Goal: Use online tool/utility: Utilize a website feature to perform a specific function

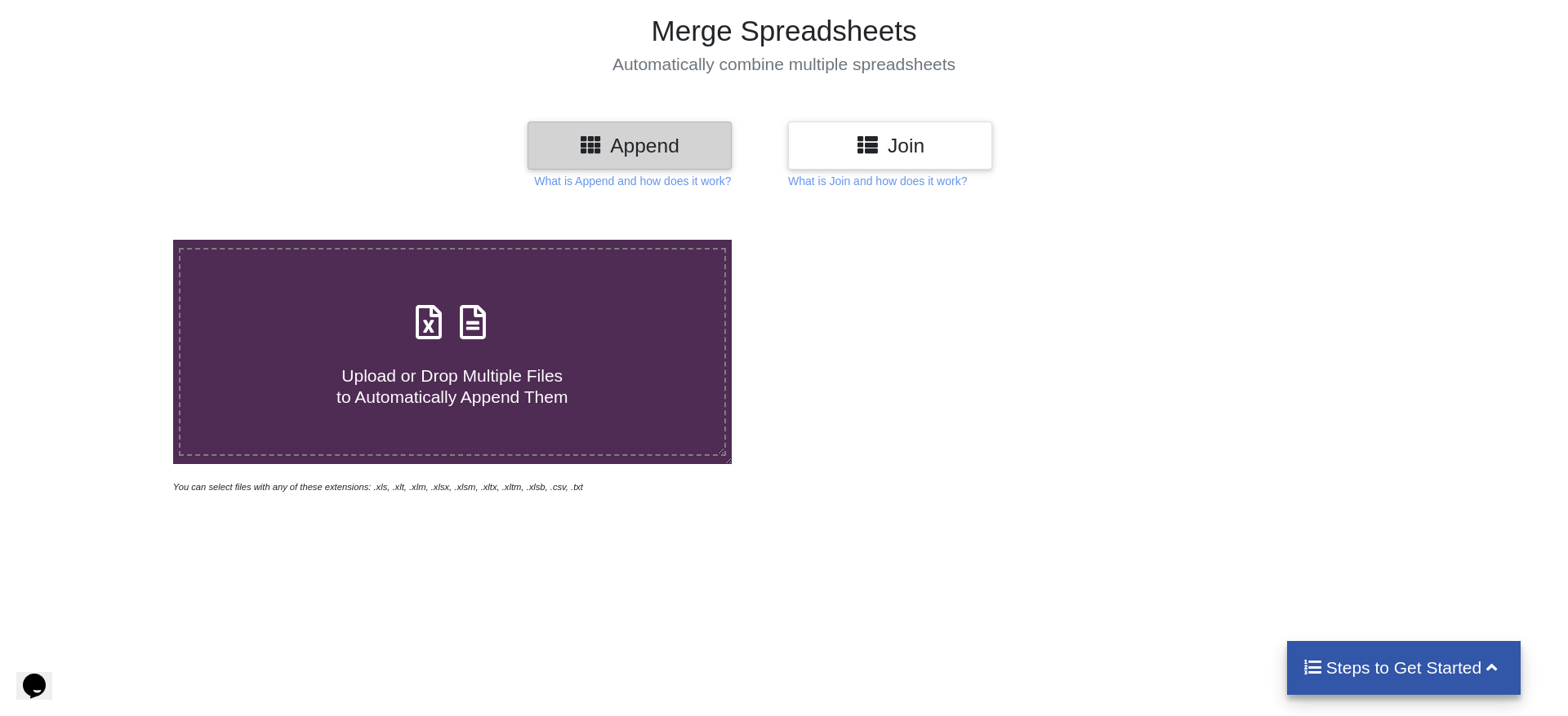
click at [480, 371] on span "Upload or Drop Multiple Files to Automatically Append Them" at bounding box center [452, 385] width 231 height 39
click at [112, 240] on input "Upload or Drop Multiple Files to Automatically Append Them" at bounding box center [112, 240] width 0 height 0
type input "C:\fakepath\[PERSON_NAME]-ChiSquared_Blood_Arm-3-group-ASA.xlsx"
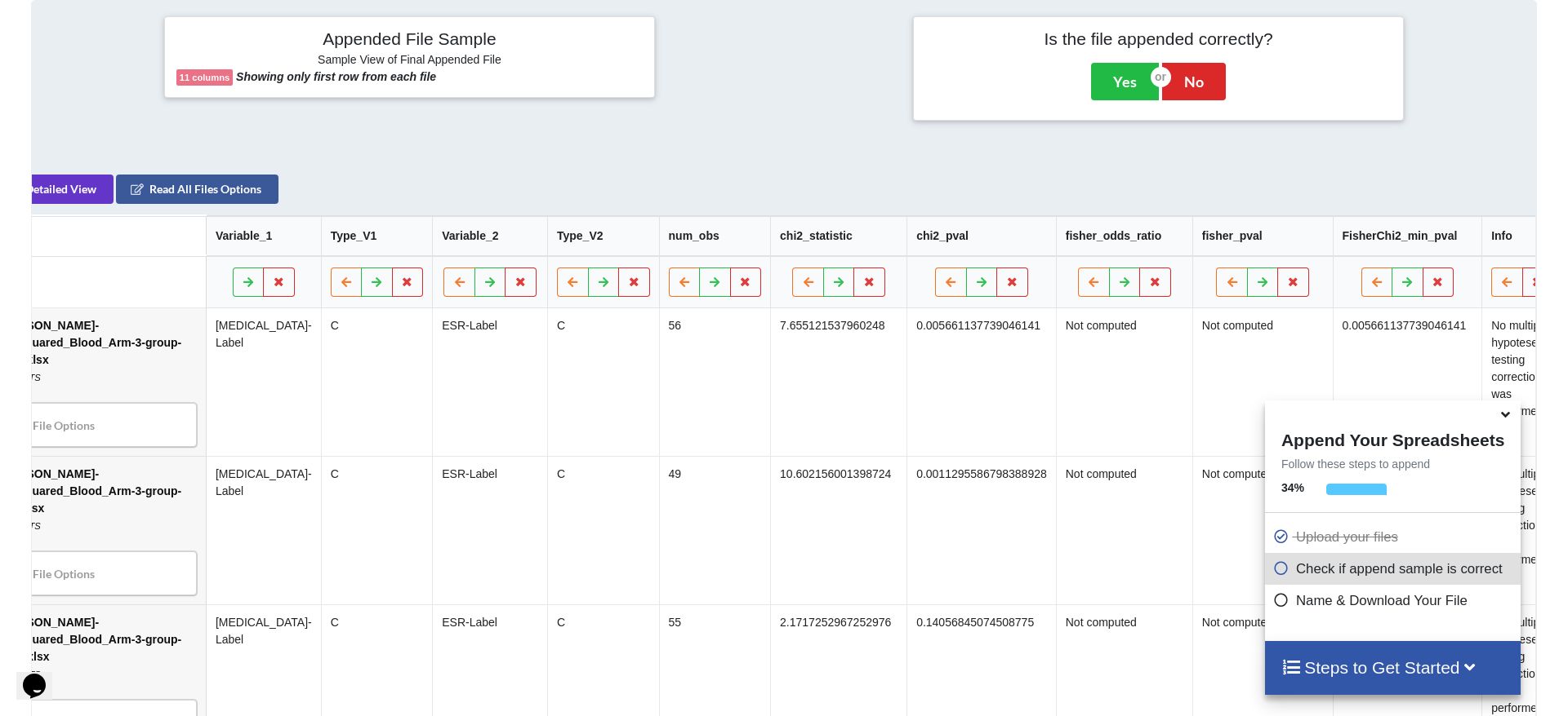
scroll to position [0, 99]
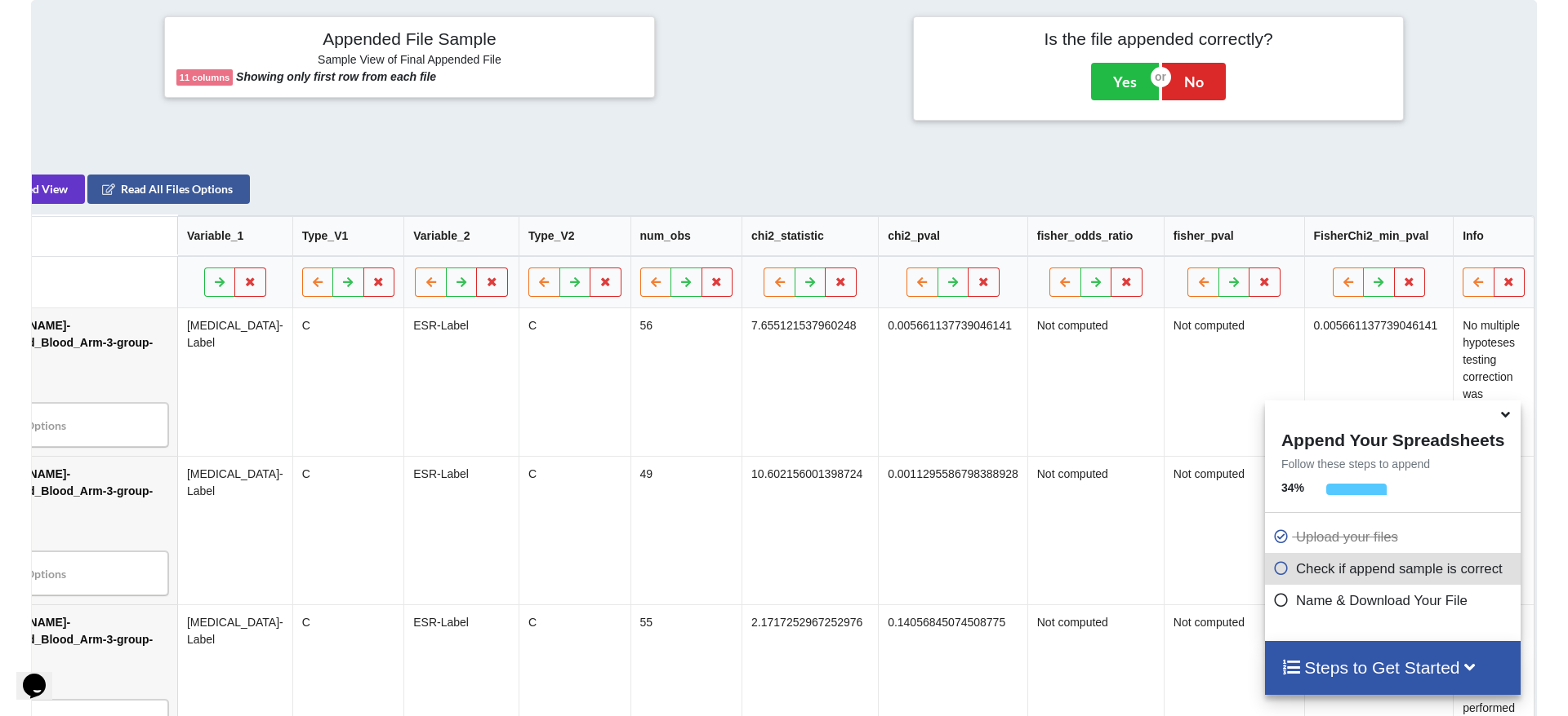
click at [1504, 418] on icon at bounding box center [1506, 411] width 17 height 14
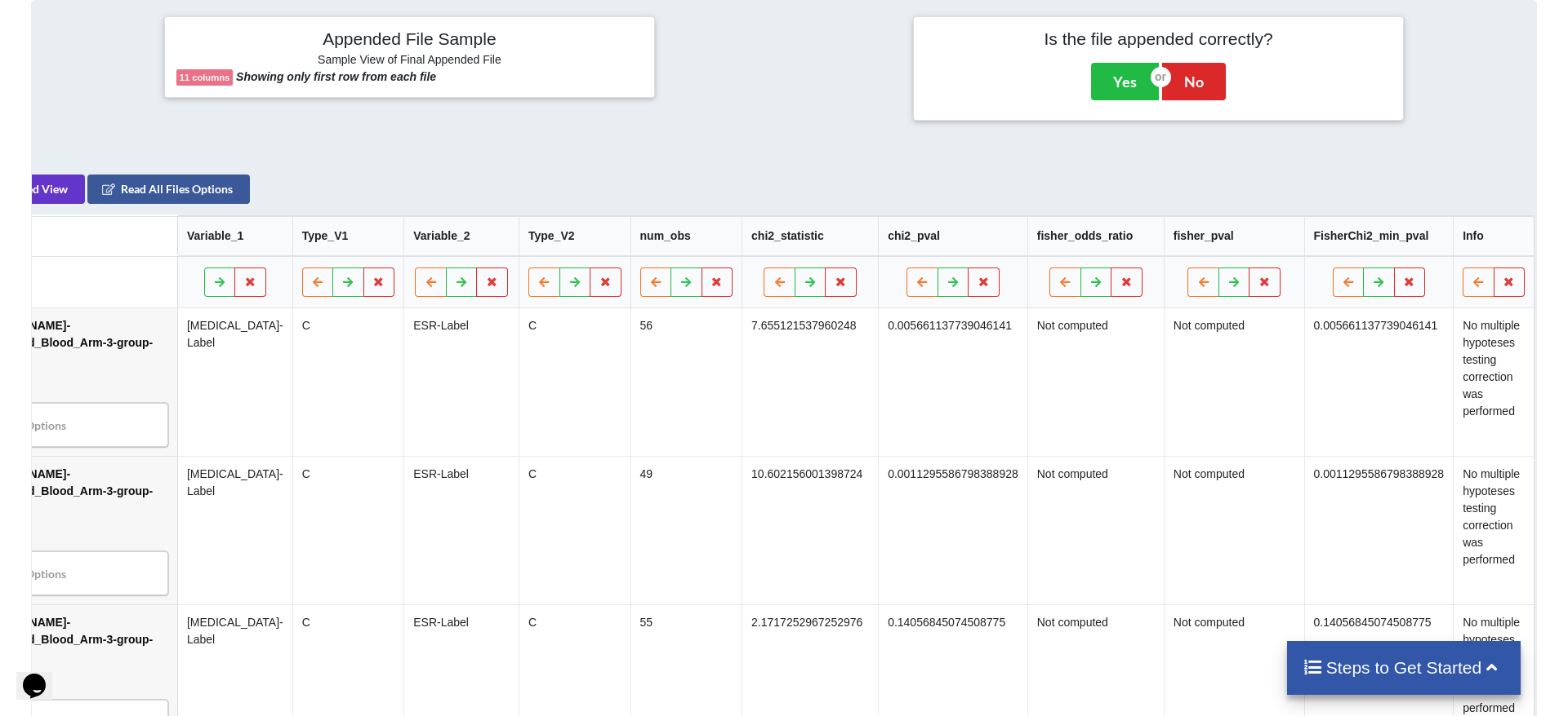
scroll to position [0, 0]
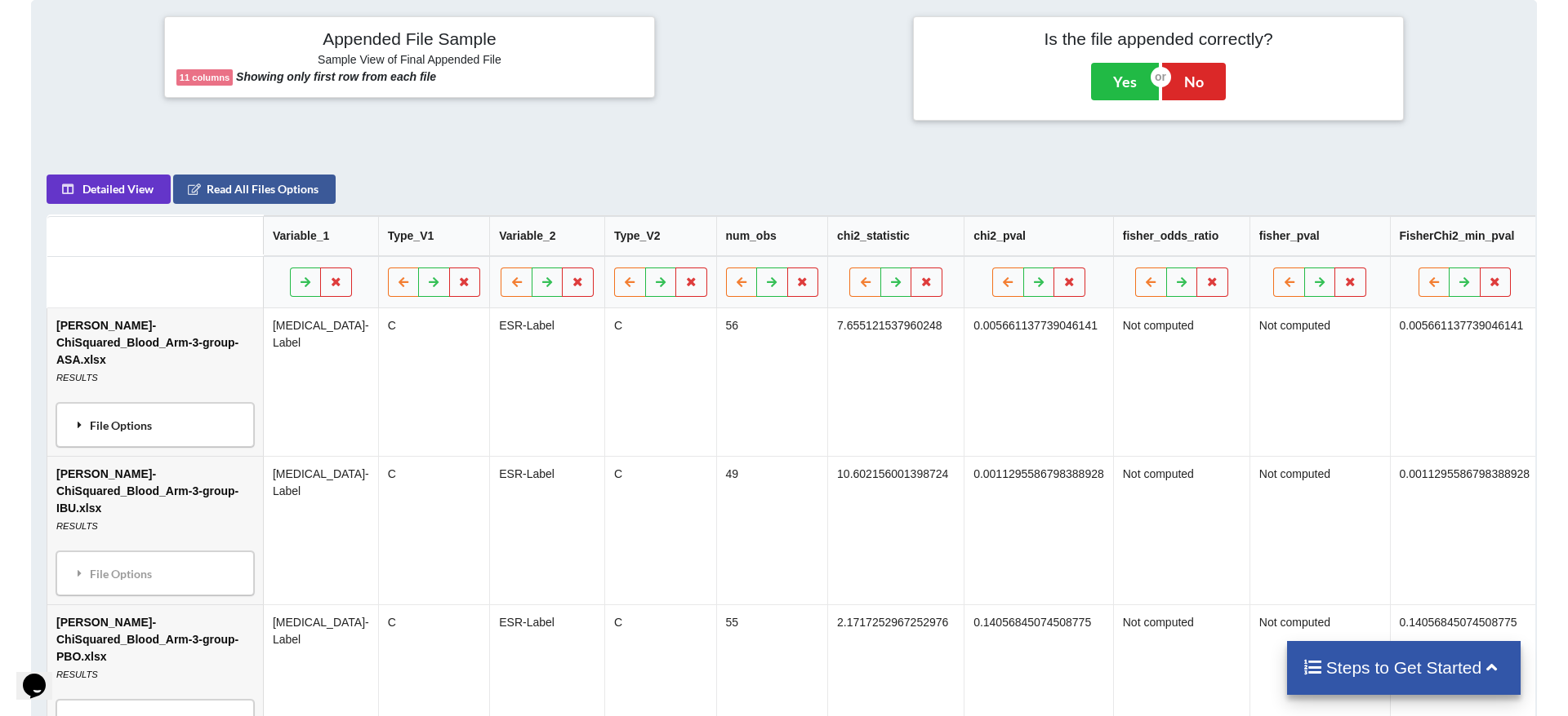
click at [201, 417] on div "File Options" at bounding box center [156, 427] width 188 height 35
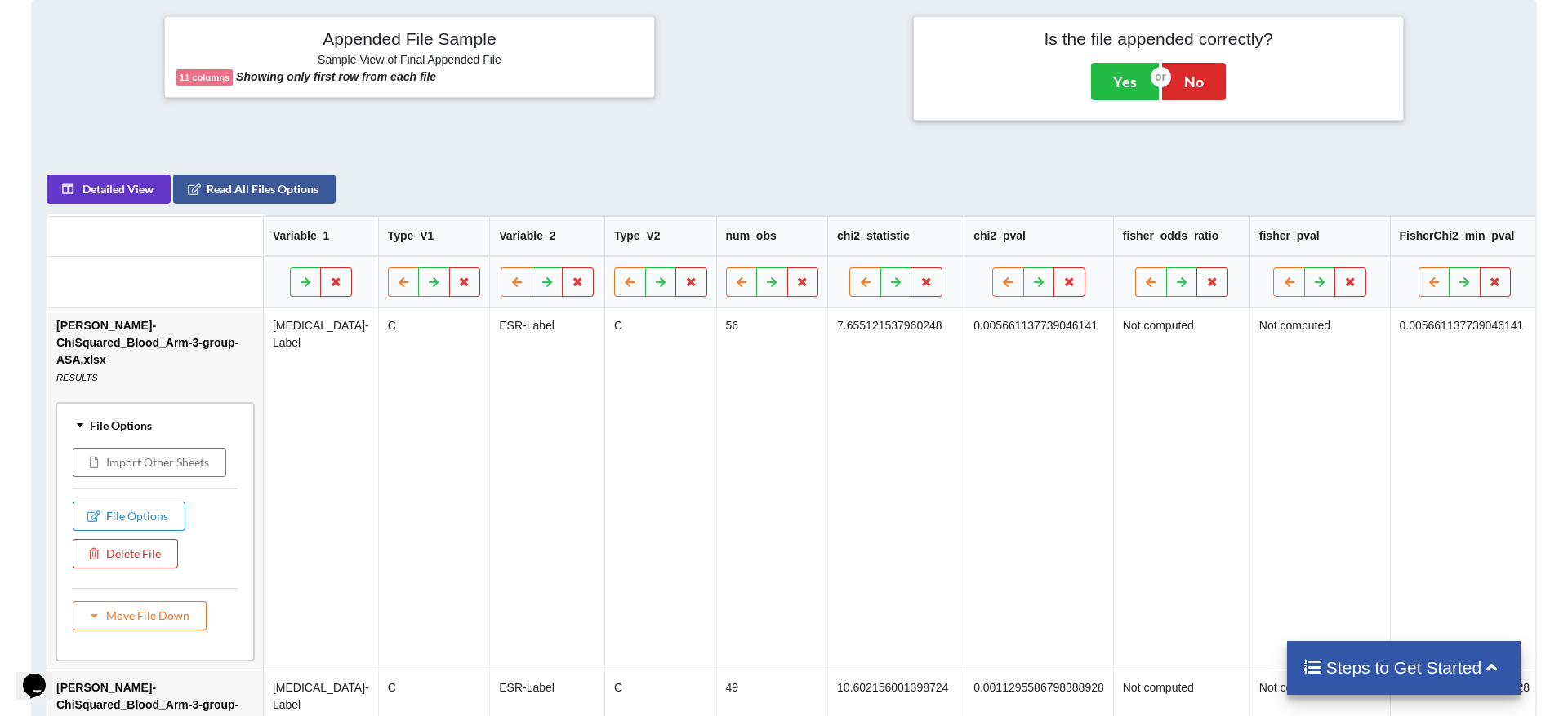
click at [201, 417] on div "File Options" at bounding box center [156, 427] width 188 height 35
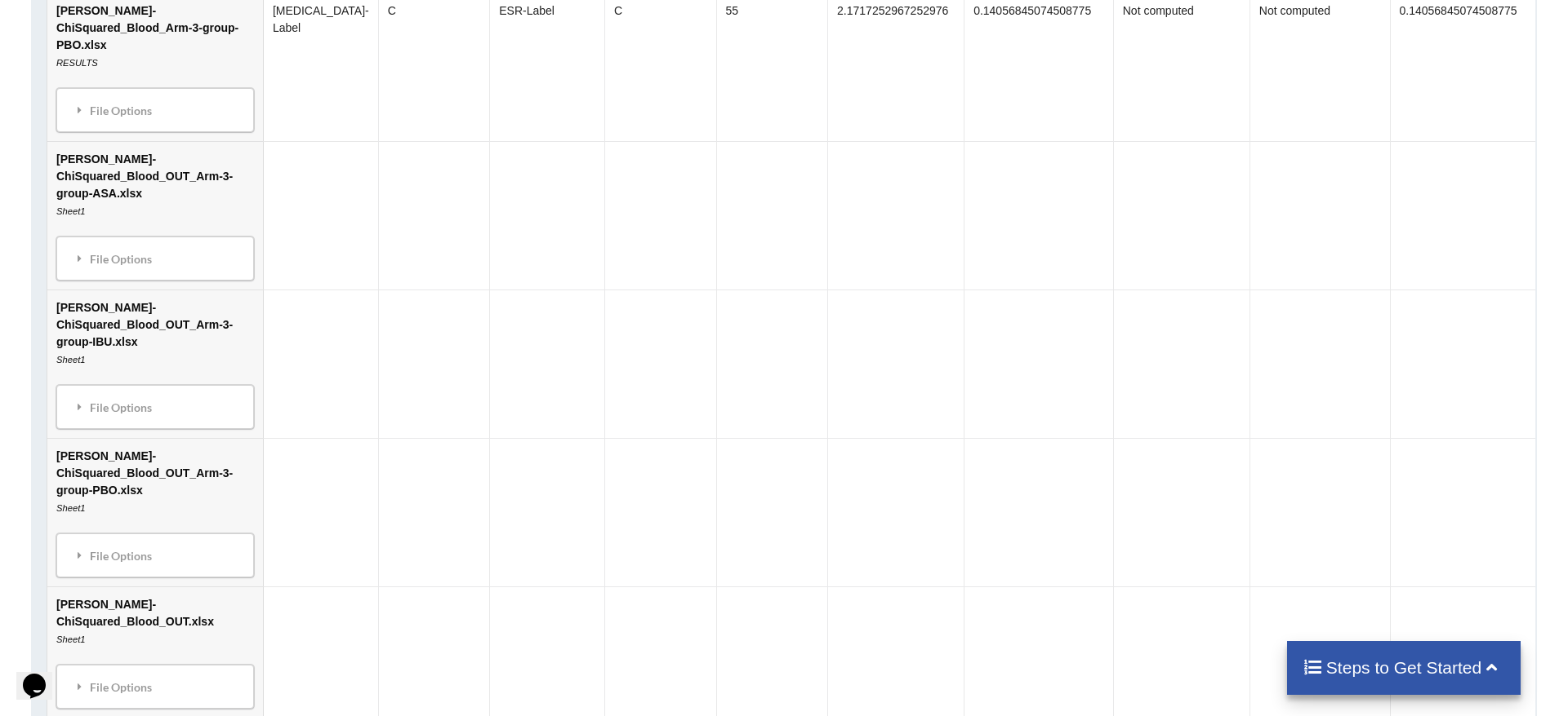
scroll to position [1446, 0]
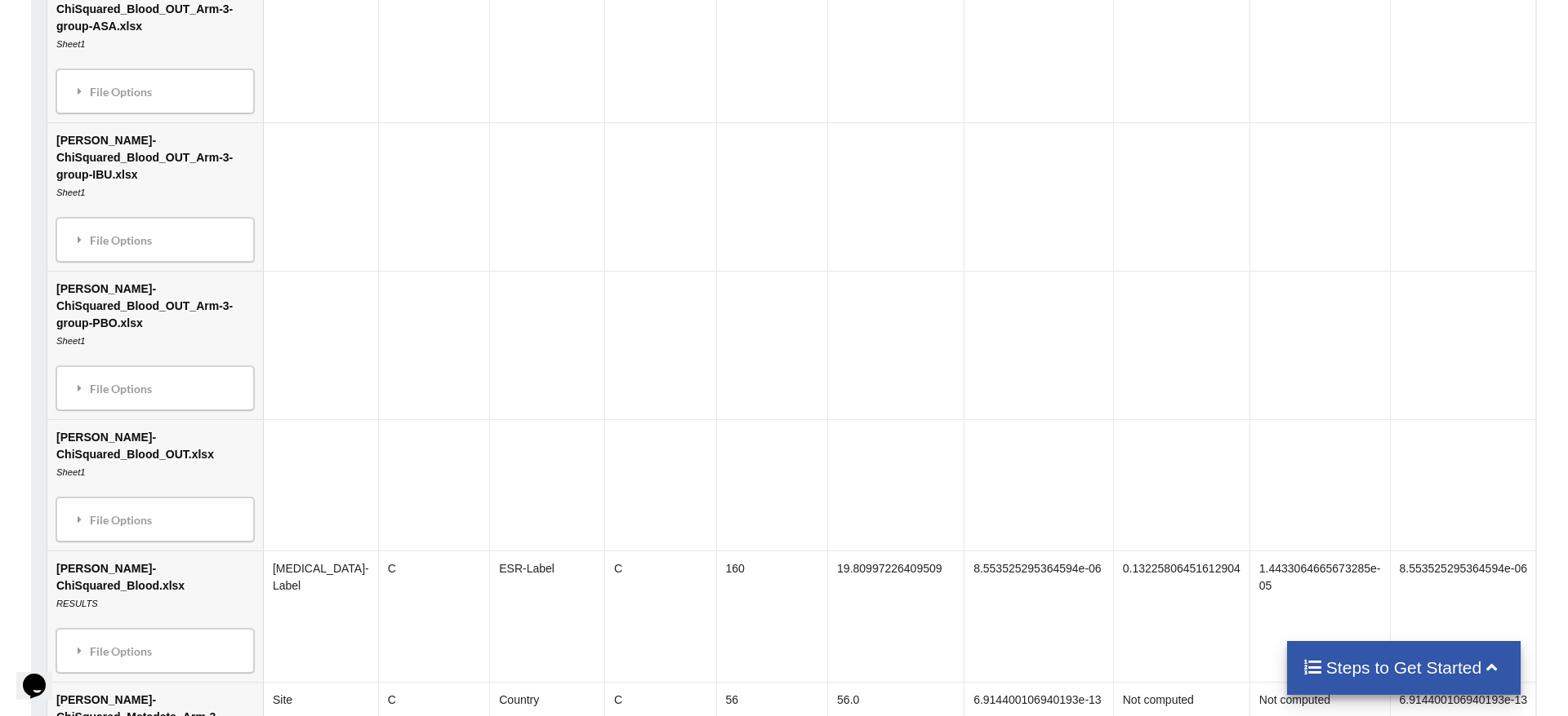
drag, startPoint x: 416, startPoint y: 391, endPoint x: 312, endPoint y: 419, distance: 107.7
click at [416, 420] on td at bounding box center [434, 485] width 112 height 131
click at [223, 420] on td "[PERSON_NAME]-ChiSquared_Blood_OUT.xlsx Sheet1 File Options Import Other Sheets…" at bounding box center [155, 485] width 216 height 131
click at [339, 420] on td at bounding box center [321, 485] width 115 height 131
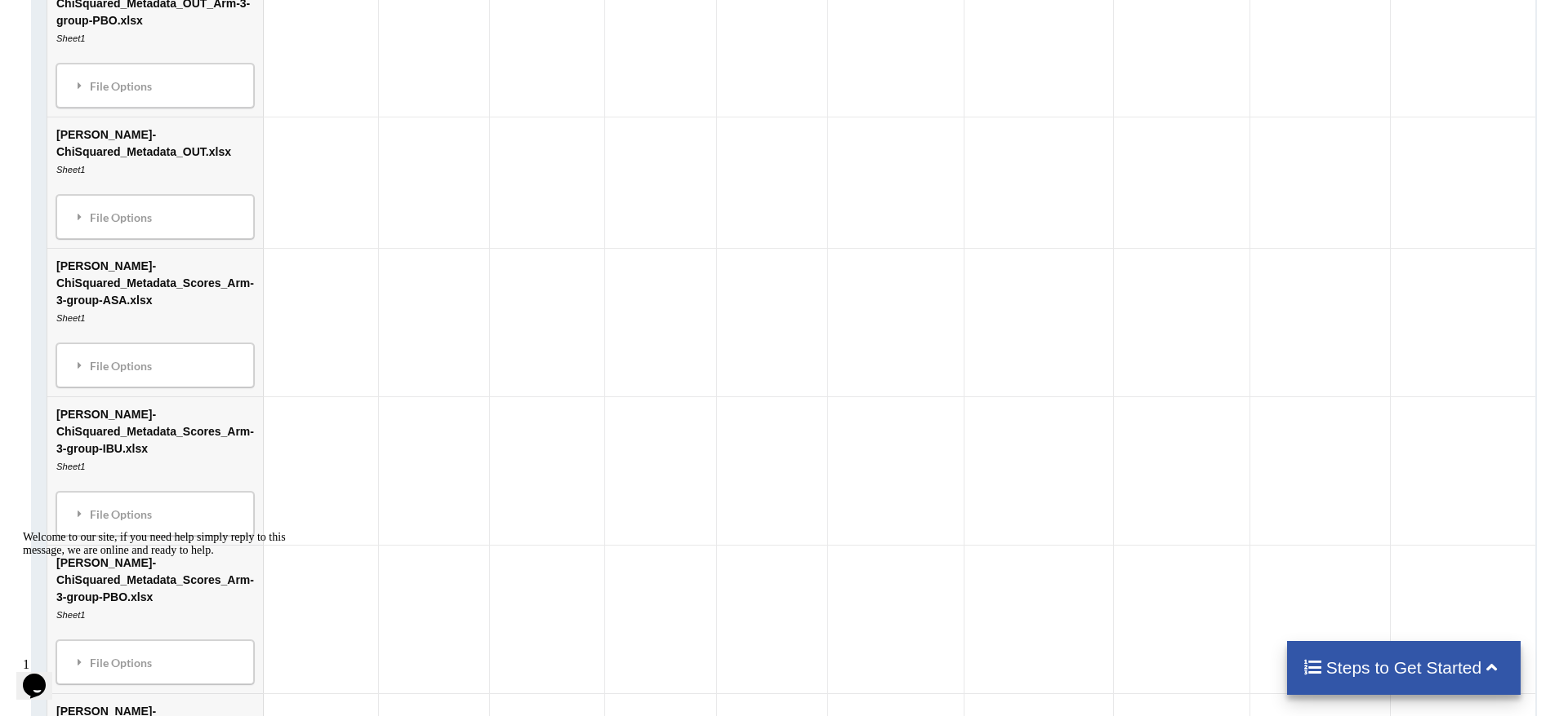
scroll to position [3480, 0]
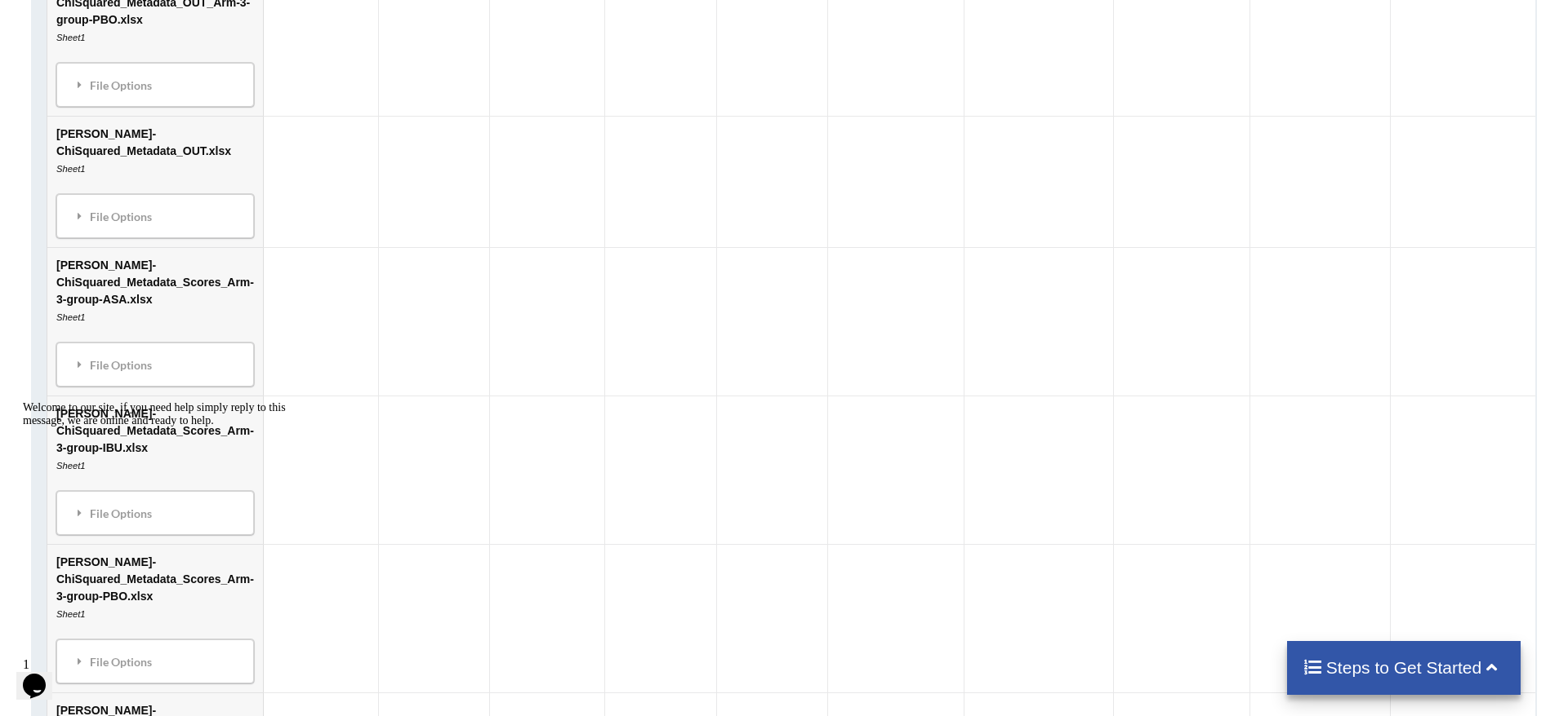
click at [217, 397] on td "[PERSON_NAME]-ChiSquared_Metadata_Scores_Arm-3-group-IBU.xlsx Sheet1 File Optio…" at bounding box center [155, 471] width 216 height 149
click at [407, 397] on td at bounding box center [434, 471] width 112 height 149
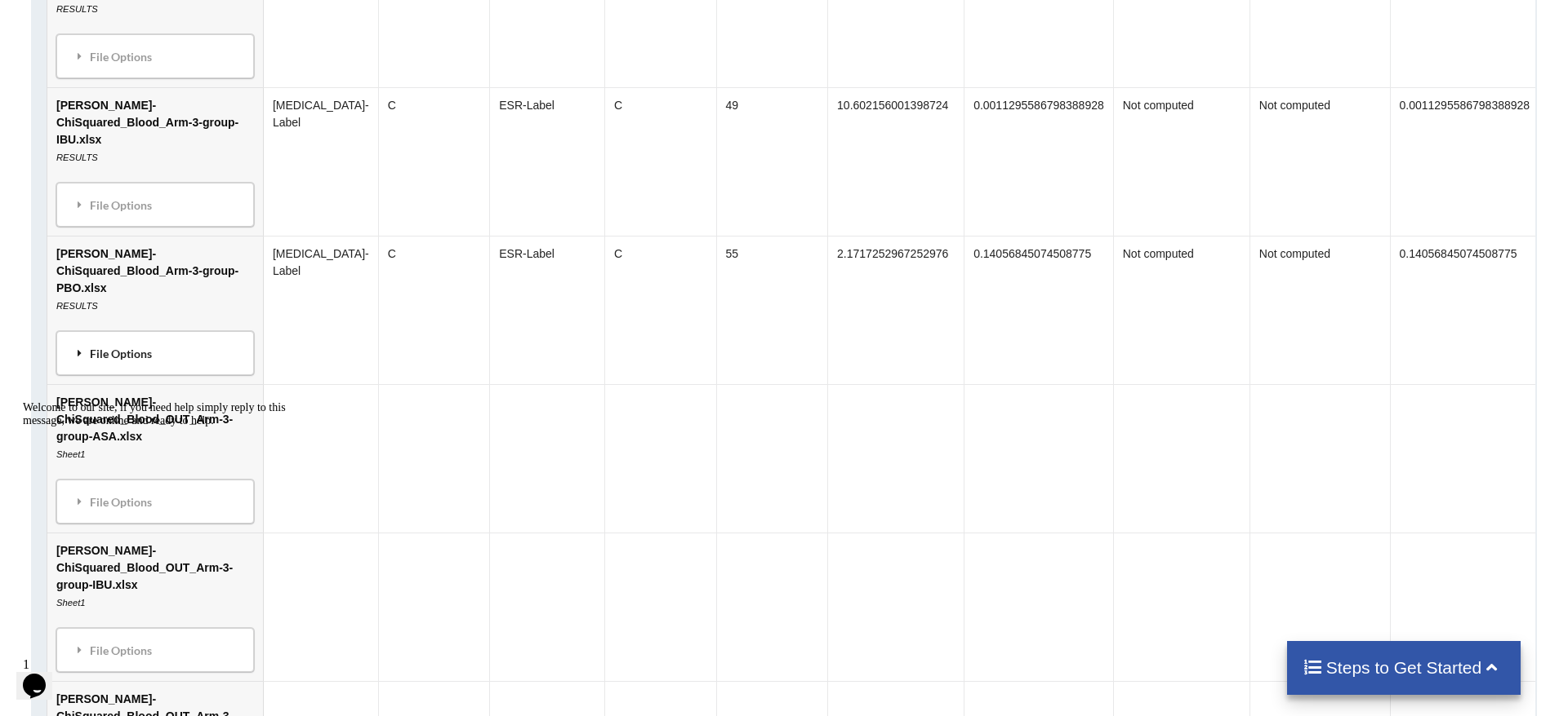
scroll to position [0, 6]
click at [213, 337] on div "File Options" at bounding box center [151, 355] width 188 height 35
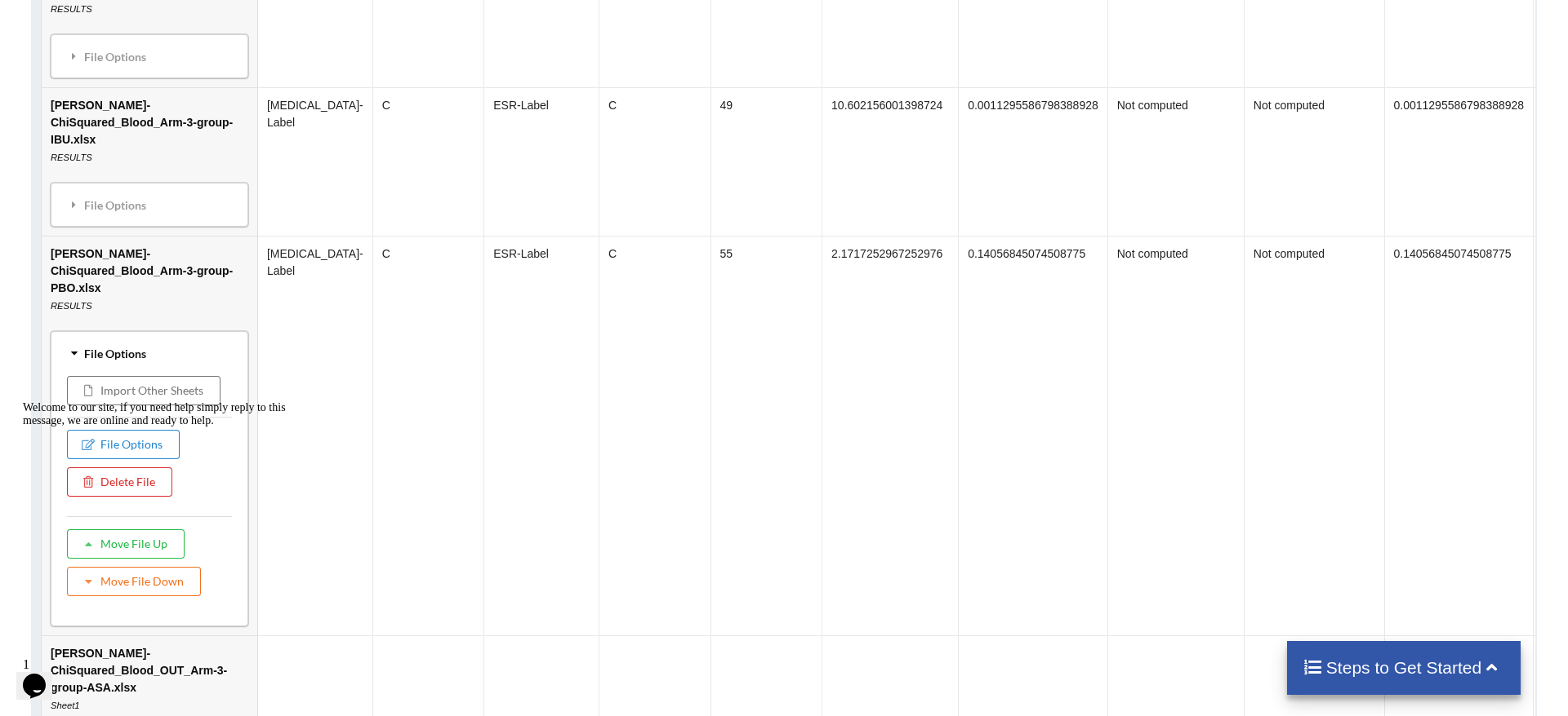
scroll to position [0, 12]
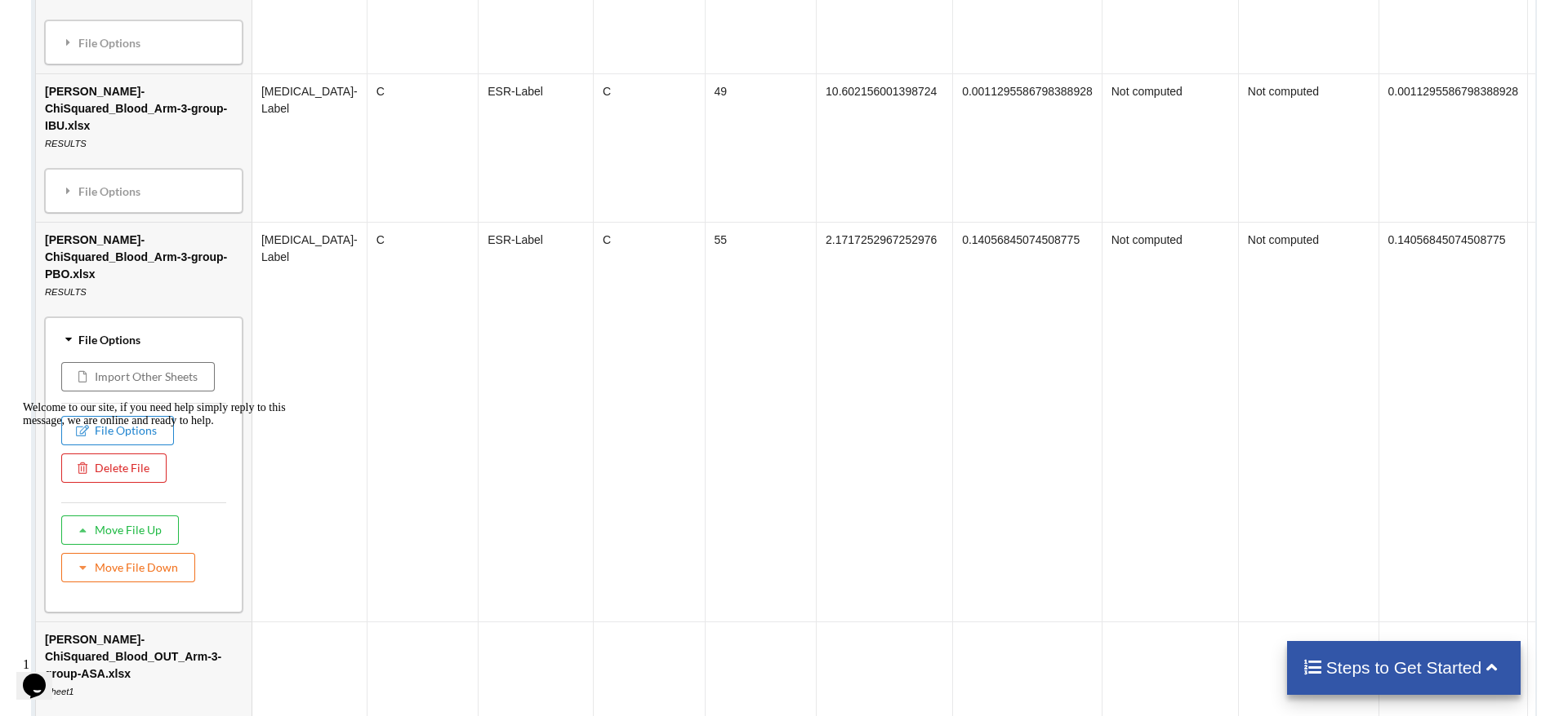
click at [206, 323] on div "File Options" at bounding box center [145, 340] width 188 height 35
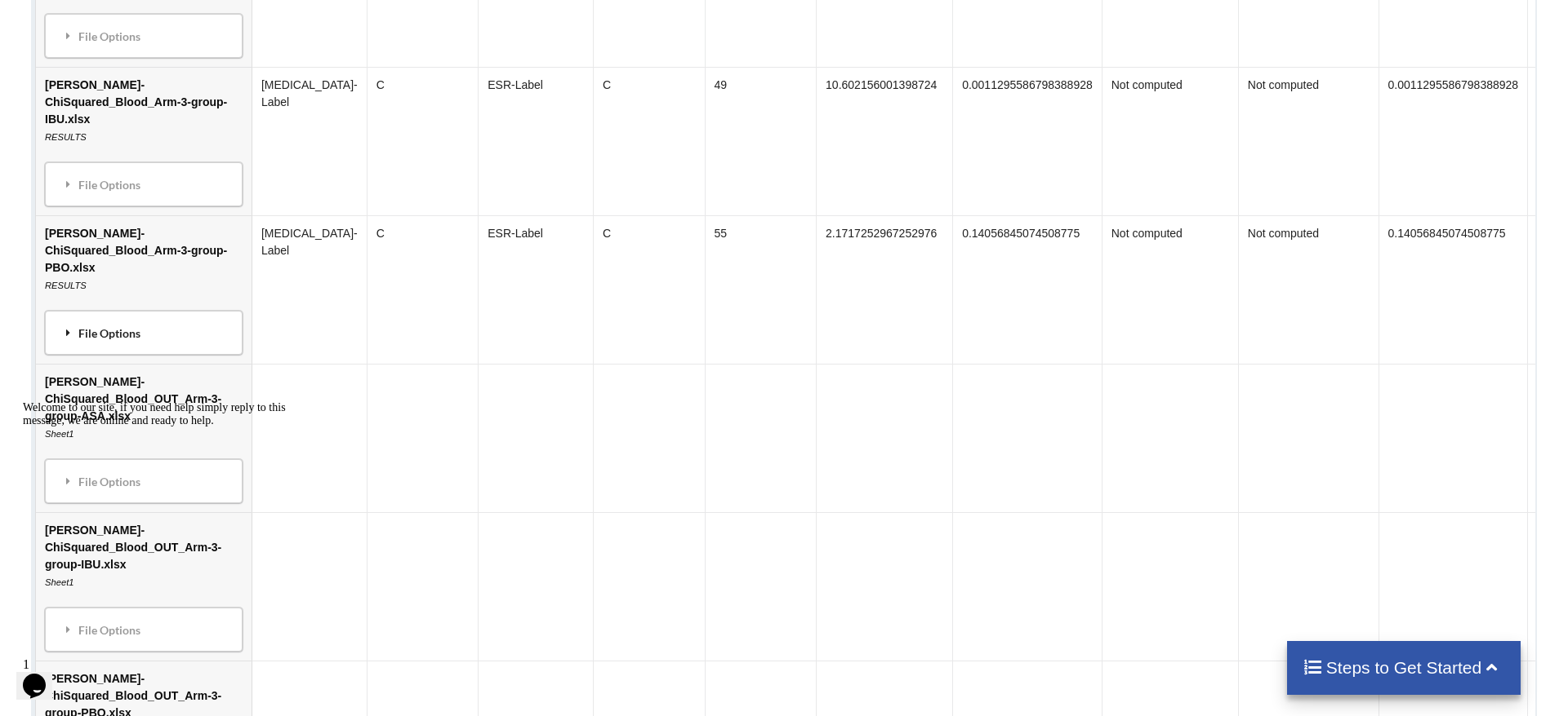
scroll to position [1057, 0]
click at [188, 427] on div "Welcome to our site, if you need help simply reply to this message, we are onli…" at bounding box center [170, 414] width 293 height 26
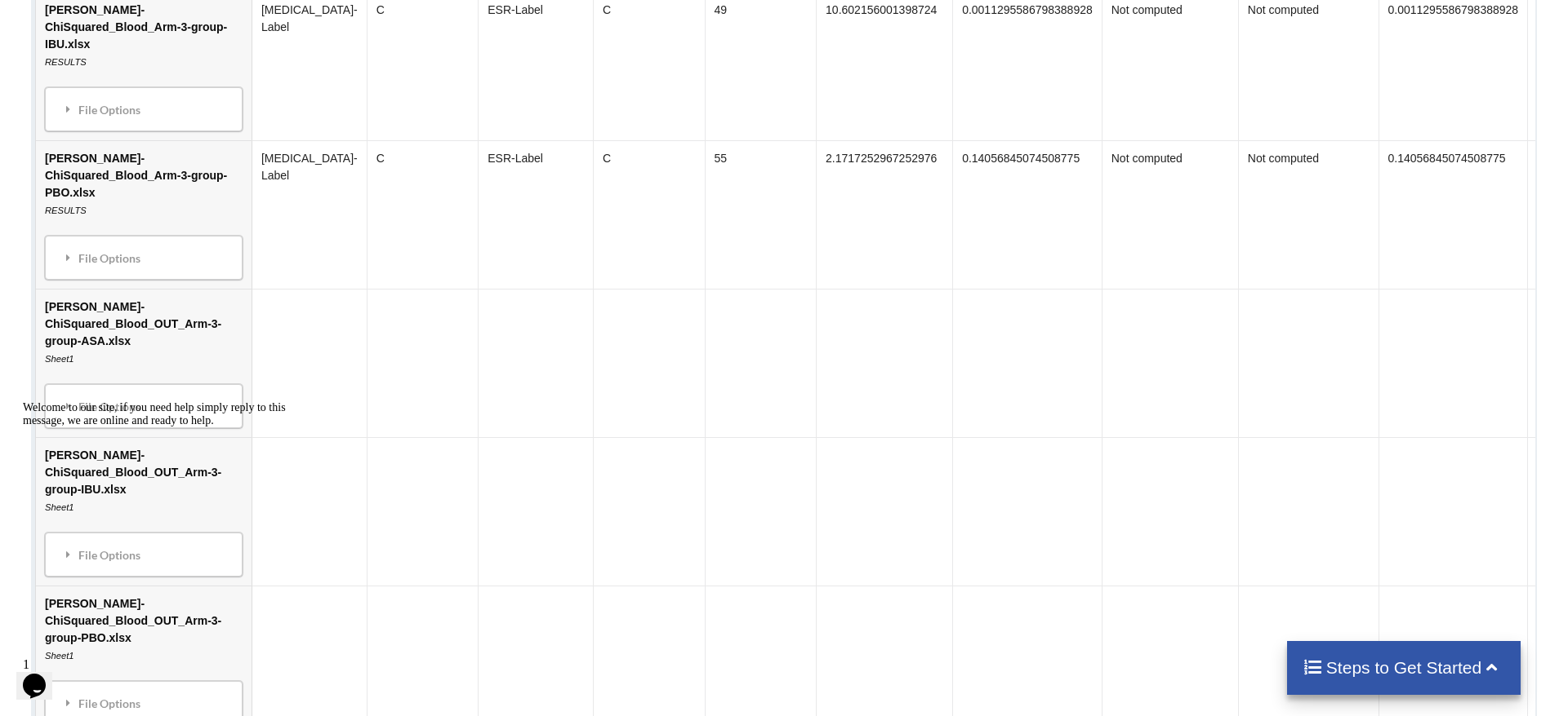
scroll to position [1181, 0]
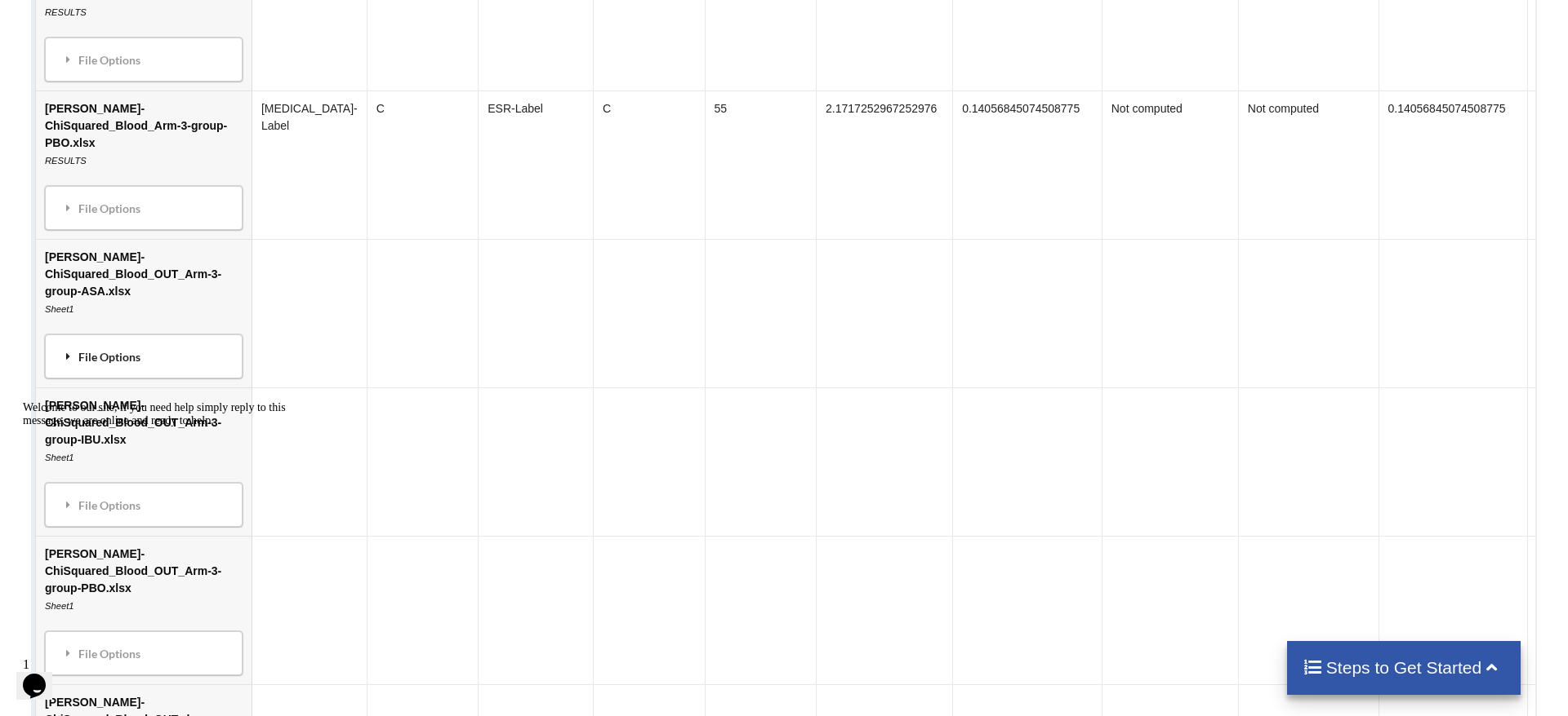
click at [125, 340] on div "File Options" at bounding box center [145, 358] width 188 height 35
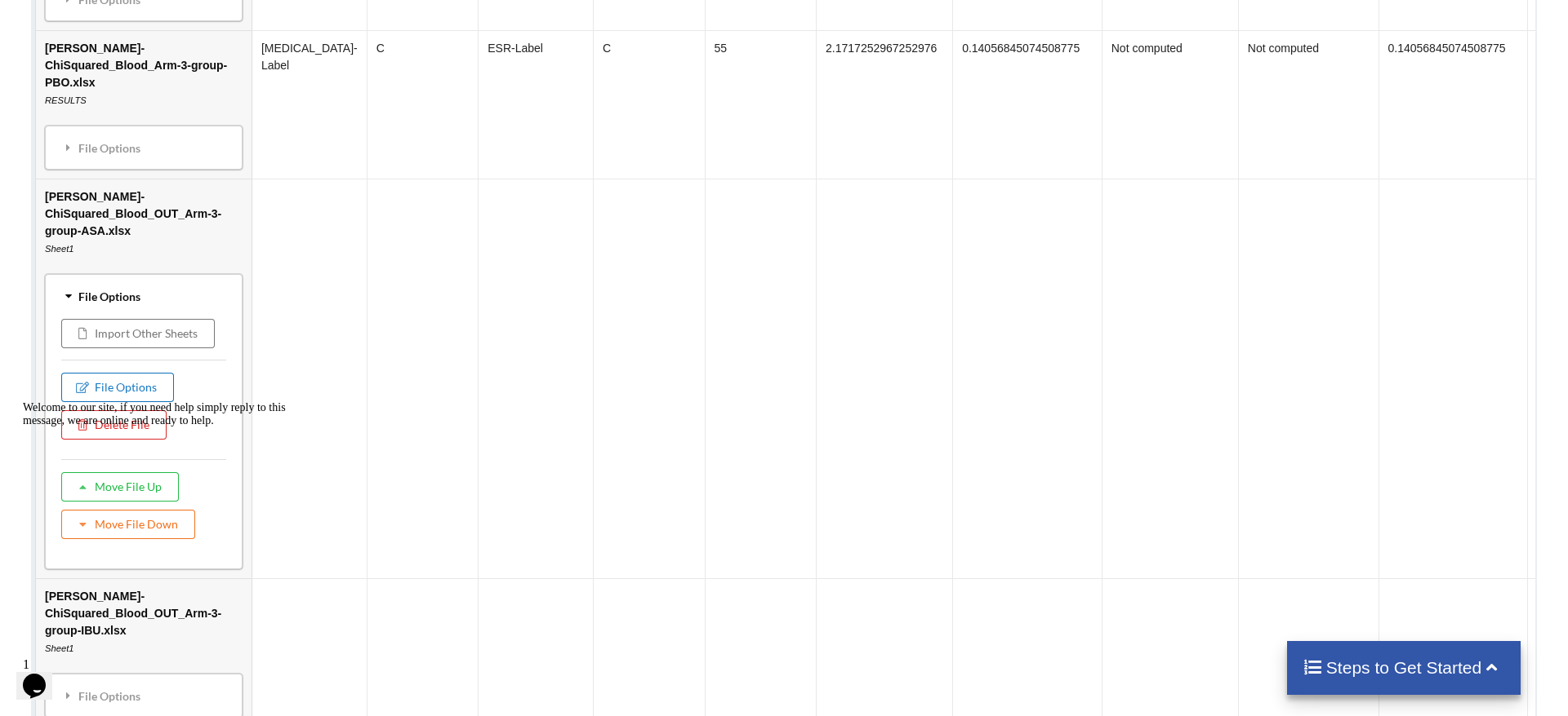
click at [132, 374] on button "File Options" at bounding box center [118, 388] width 112 height 30
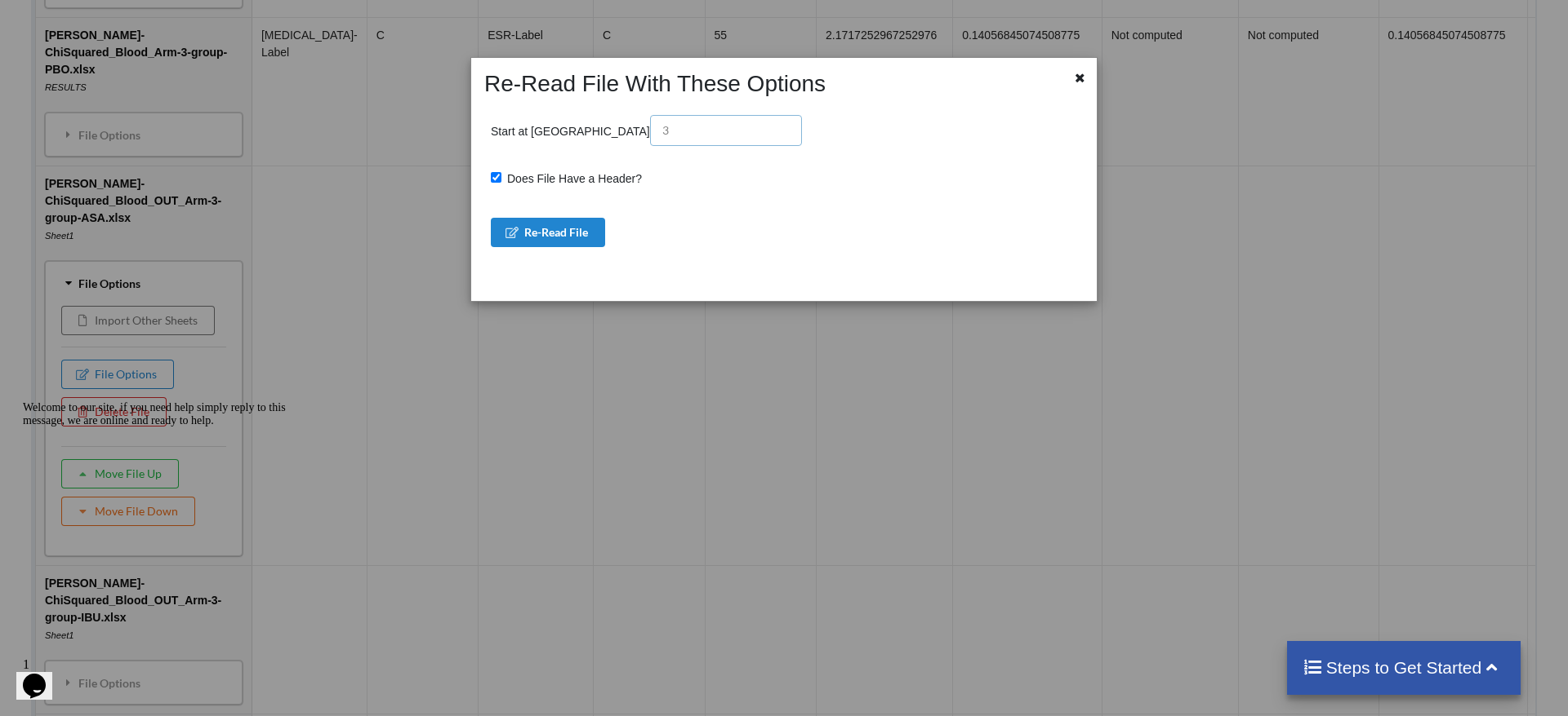
click at [650, 139] on input "text" at bounding box center [726, 130] width 152 height 31
click at [1079, 81] on icon at bounding box center [1080, 76] width 13 height 12
